Goal: Find contact information: Find contact information

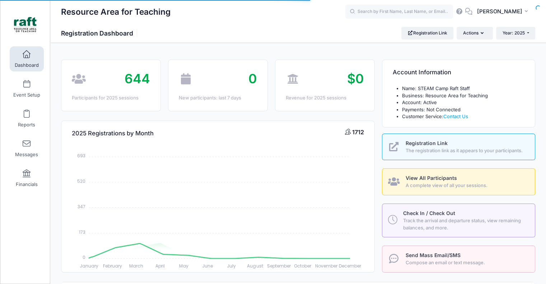
select select
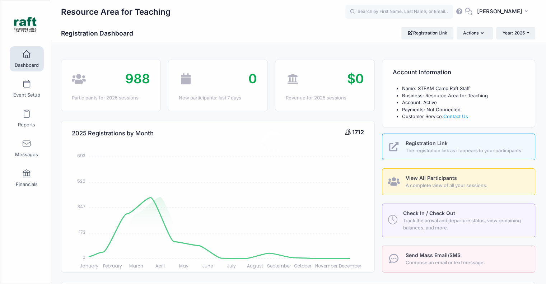
click at [392, 13] on body "Processing Request Please wait... Processing Request Please wait... Processing …" at bounding box center [273, 142] width 546 height 284
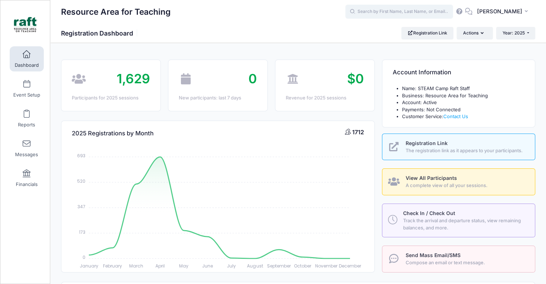
click at [392, 13] on input "text" at bounding box center [400, 12] width 108 height 14
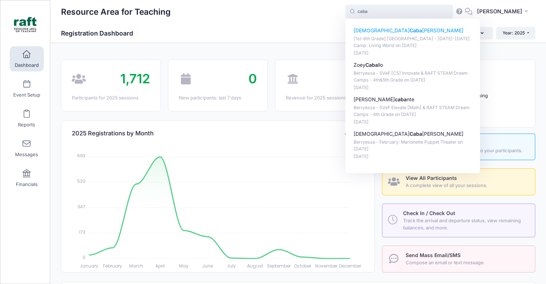
click at [394, 47] on p "[1st-6th Grade] Berryessa - Oct 6-10 Camp: Living World on Oct-06, 2025" at bounding box center [413, 42] width 119 height 13
type input "Christian Cabanayan ([1st-6th Grade] Berryessa - Oct 6-10 Camp: Living World, O…"
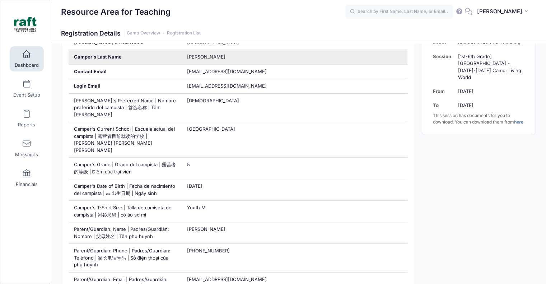
scroll to position [184, 0]
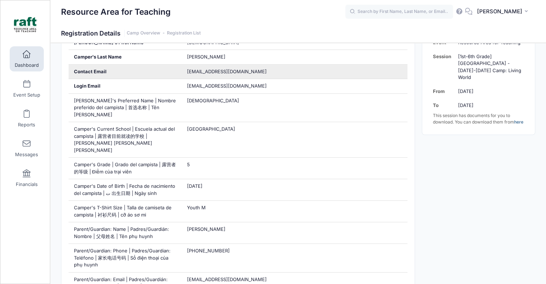
click at [208, 75] on div "[EMAIL_ADDRESS][DOMAIN_NAME]" at bounding box center [294, 72] width 226 height 14
copy div "[EMAIL_ADDRESS][DOMAIN_NAME]"
